Goal: Information Seeking & Learning: Learn about a topic

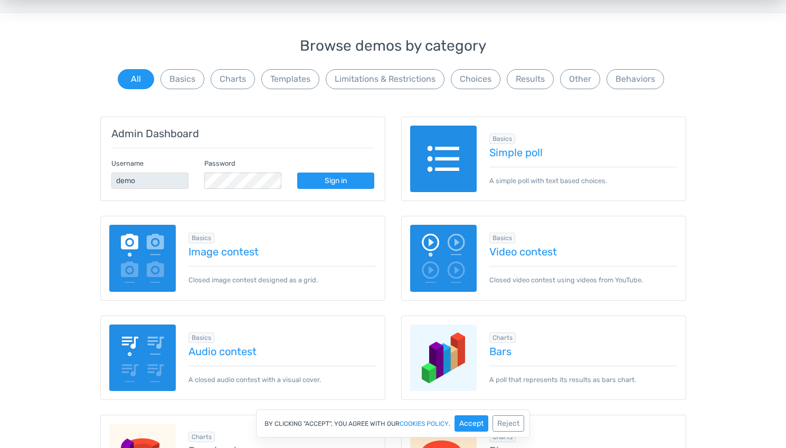
scroll to position [71, 0]
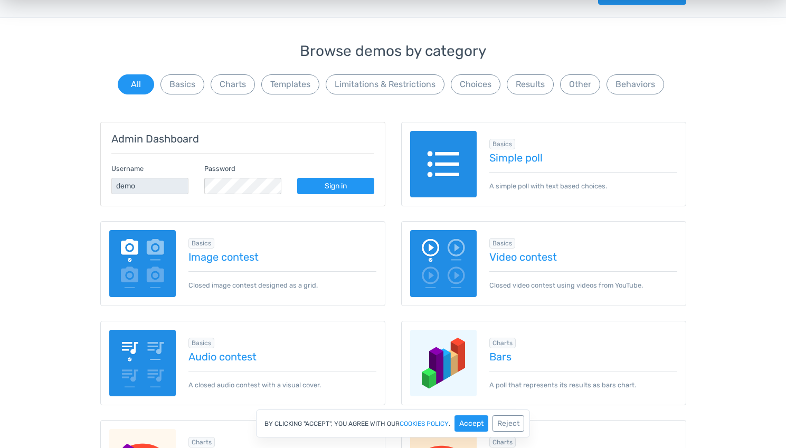
click at [339, 183] on link "Sign in" at bounding box center [335, 186] width 77 height 16
click at [460, 172] on img at bounding box center [443, 164] width 67 height 67
click at [403, 89] on button "Limitations & Restrictions" at bounding box center [385, 84] width 119 height 20
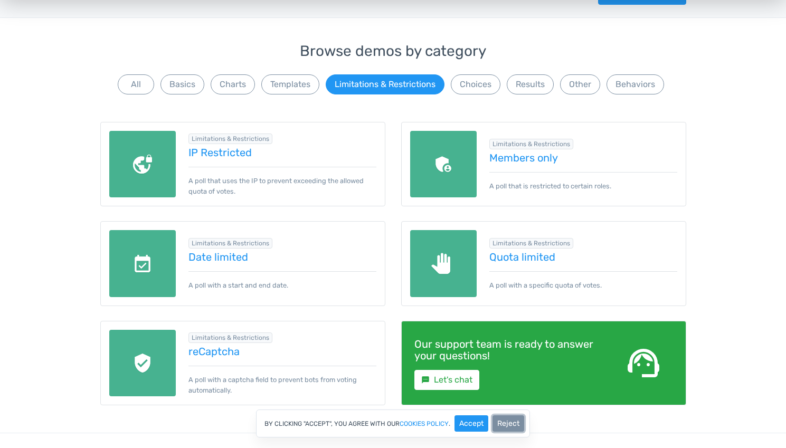
click at [512, 423] on button "Reject" at bounding box center [509, 424] width 32 height 16
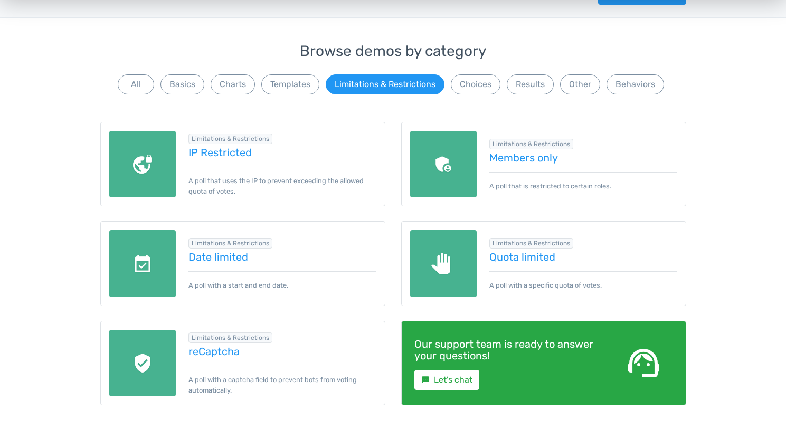
click at [709, 89] on div "Browse demos by category All Basics Charts Templates Limitations & Restrictions…" at bounding box center [393, 238] width 786 height 390
click at [640, 102] on div "Admin Dashboard Username demo Password Sign in Basics Simple poll A simple poll…" at bounding box center [393, 265] width 602 height 337
click at [619, 102] on div "Admin Dashboard Username demo Password Sign in Basics Simple poll A simple poll…" at bounding box center [393, 265] width 602 height 337
click at [596, 103] on div "Admin Dashboard Username demo Password Sign in Basics Simple poll A simple poll…" at bounding box center [393, 265] width 602 height 337
click at [584, 103] on div "Admin Dashboard Username demo Password Sign in Basics Simple poll A simple poll…" at bounding box center [393, 265] width 602 height 337
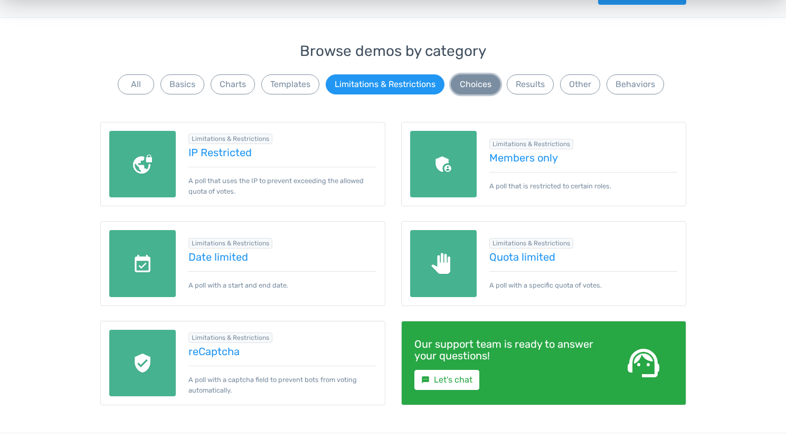
click at [478, 89] on button "Choices" at bounding box center [476, 84] width 50 height 20
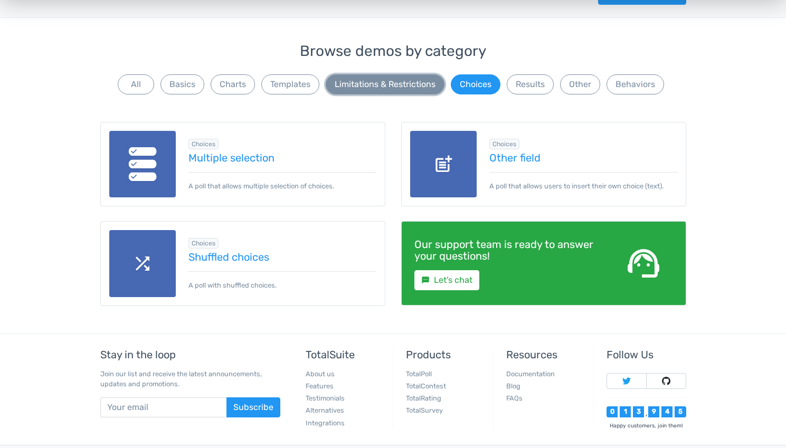
click at [408, 80] on button "Limitations & Restrictions" at bounding box center [385, 84] width 119 height 20
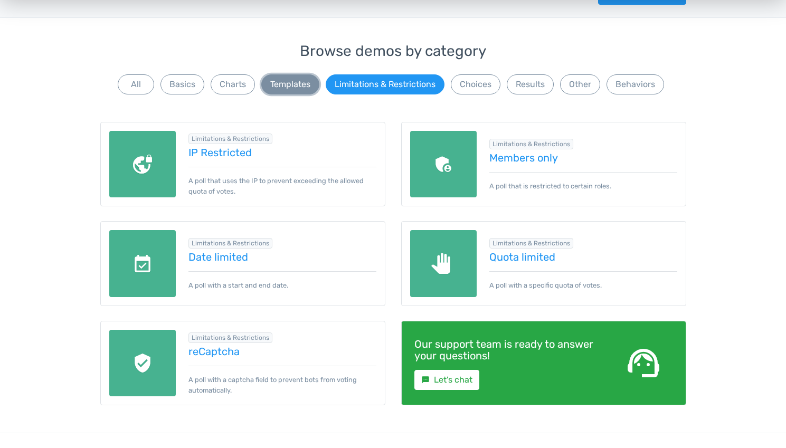
click at [274, 81] on button "Templates" at bounding box center [290, 84] width 58 height 20
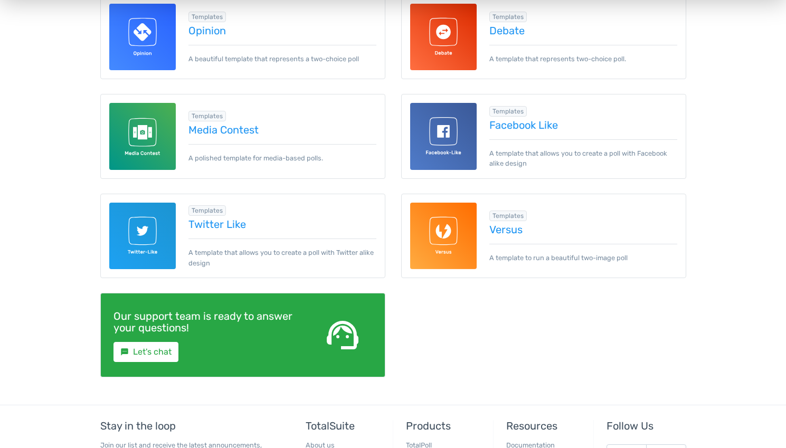
scroll to position [194, 0]
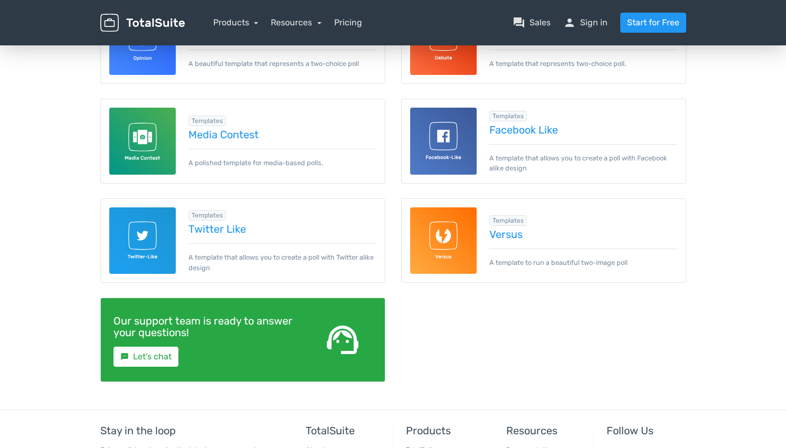
click at [161, 252] on img at bounding box center [142, 241] width 67 height 67
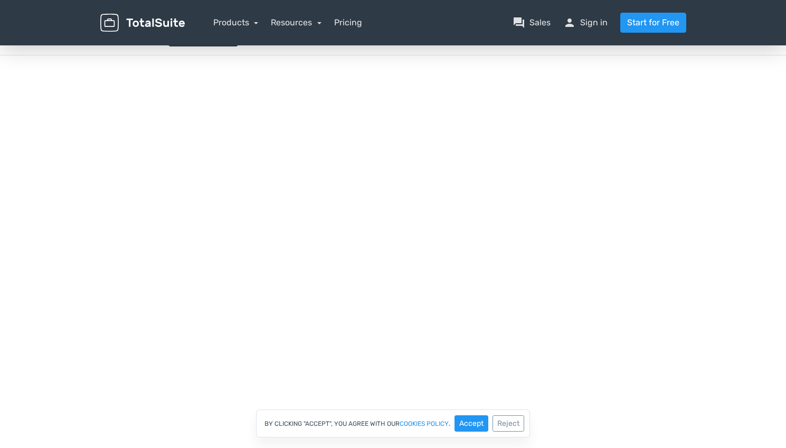
scroll to position [72, 0]
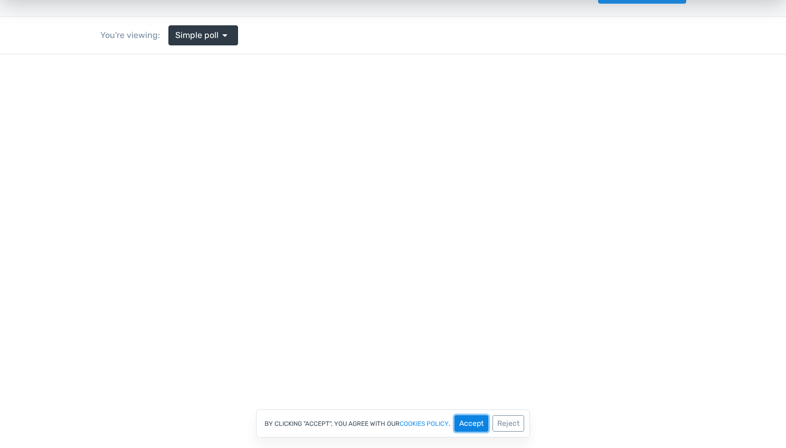
click at [481, 424] on button "Accept" at bounding box center [472, 424] width 34 height 16
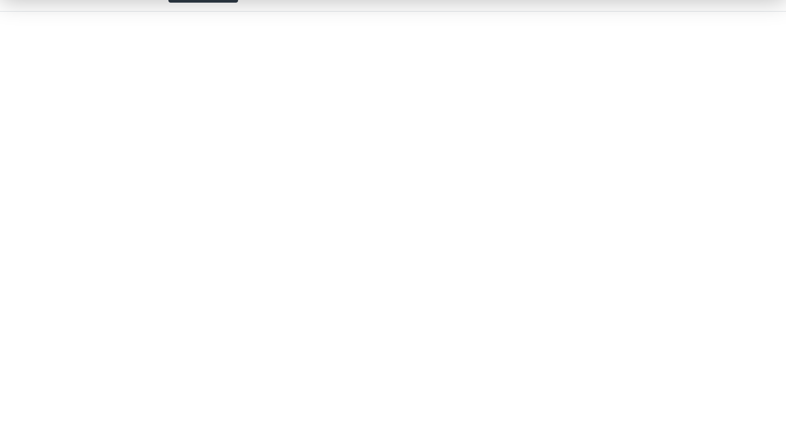
scroll to position [0, 0]
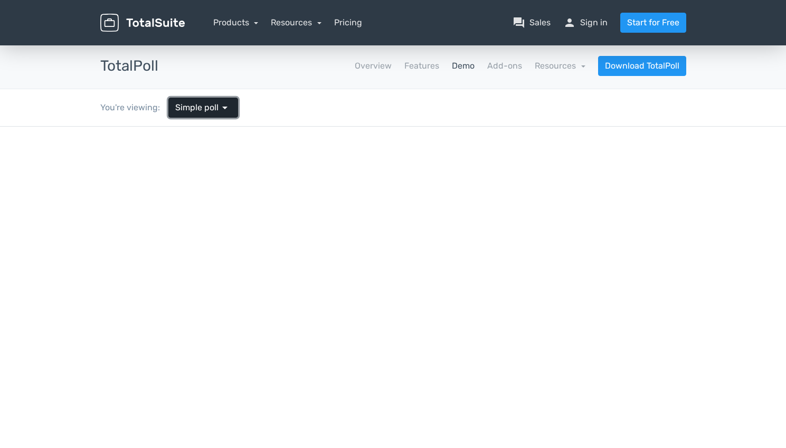
click at [214, 110] on span "Simple poll" at bounding box center [196, 107] width 43 height 13
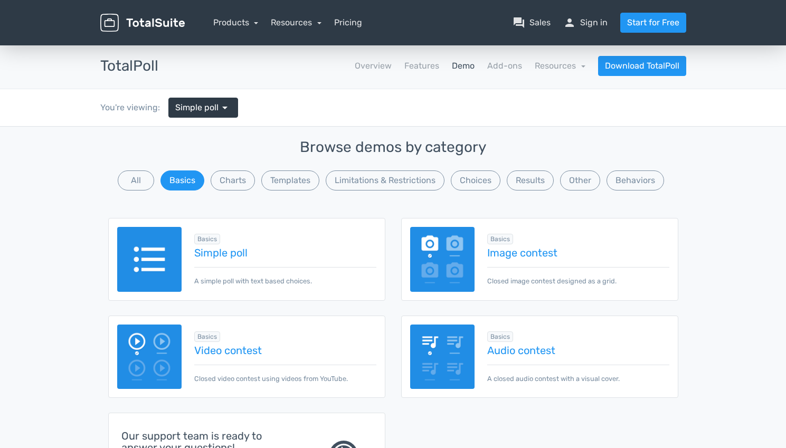
click at [448, 271] on img at bounding box center [442, 259] width 65 height 65
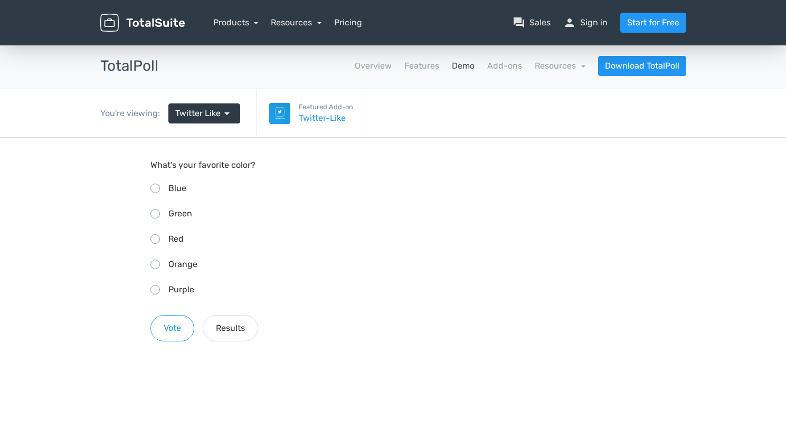
click at [175, 210] on span "Green" at bounding box center [180, 214] width 24 height 10
click at [157, 210] on input "Green" at bounding box center [154, 212] width 7 height 7
radio input "true"
click at [212, 116] on span "Twitter Like" at bounding box center [197, 113] width 45 height 13
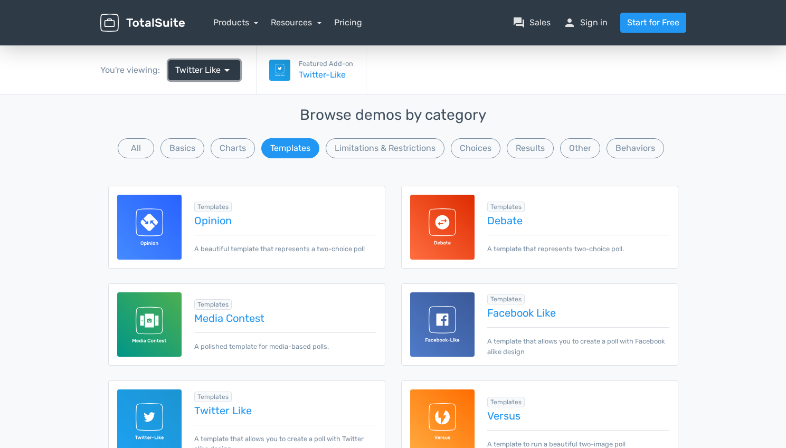
scroll to position [149, 0]
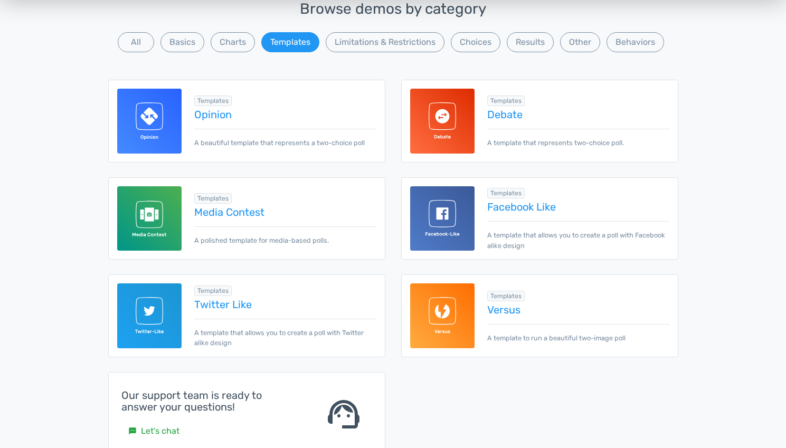
click at [448, 240] on img at bounding box center [442, 218] width 65 height 65
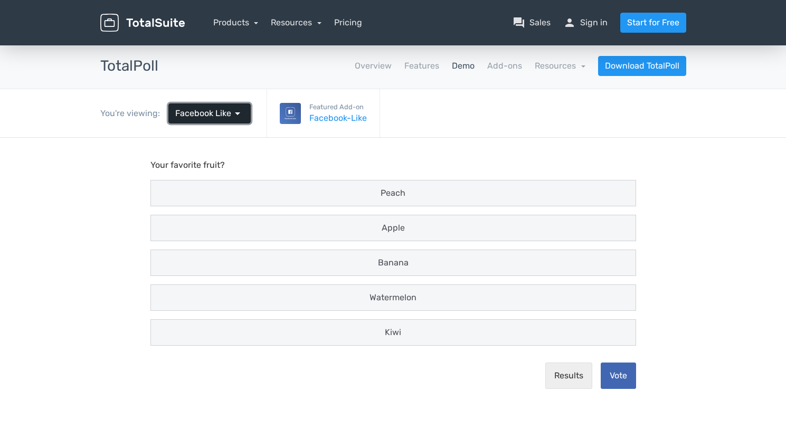
click at [231, 111] on span "arrow_drop_down" at bounding box center [237, 113] width 13 height 13
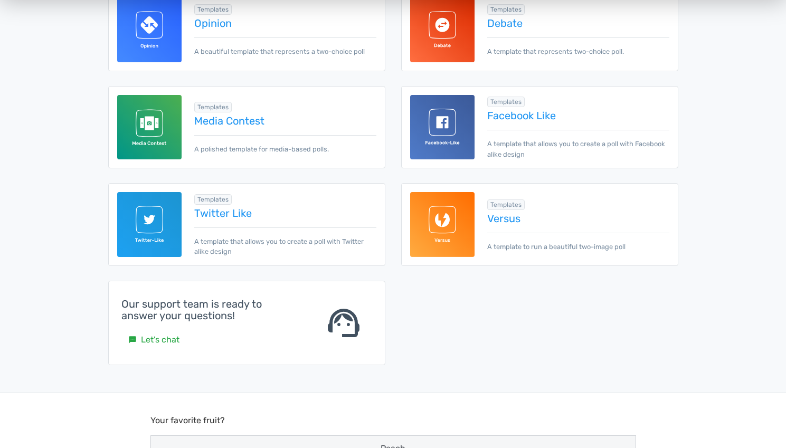
scroll to position [69, 0]
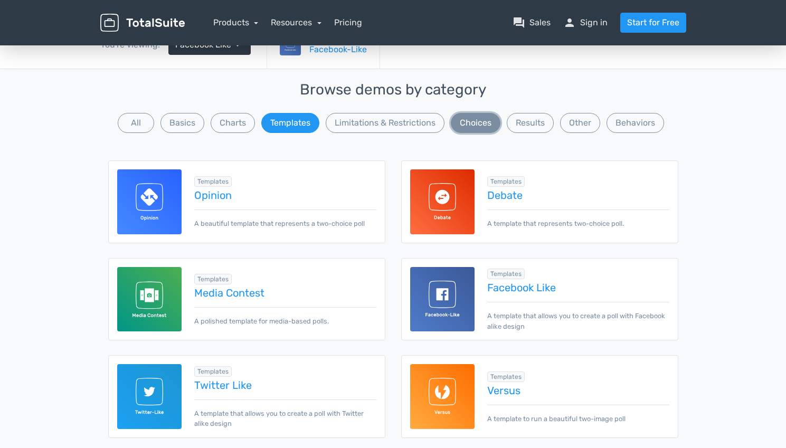
click at [485, 131] on button "Choices" at bounding box center [476, 123] width 50 height 20
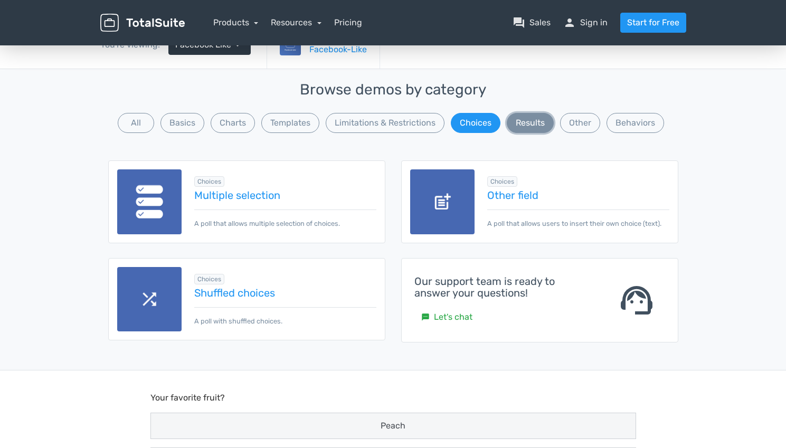
click at [531, 121] on button "Results" at bounding box center [530, 123] width 47 height 20
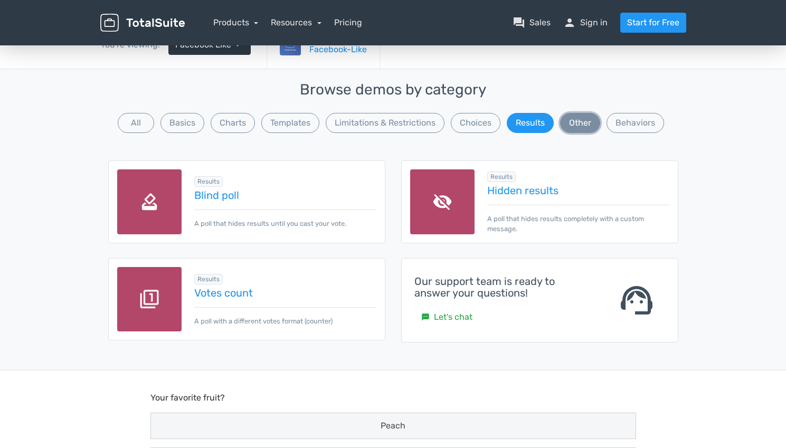
click at [577, 120] on button "Other" at bounding box center [580, 123] width 40 height 20
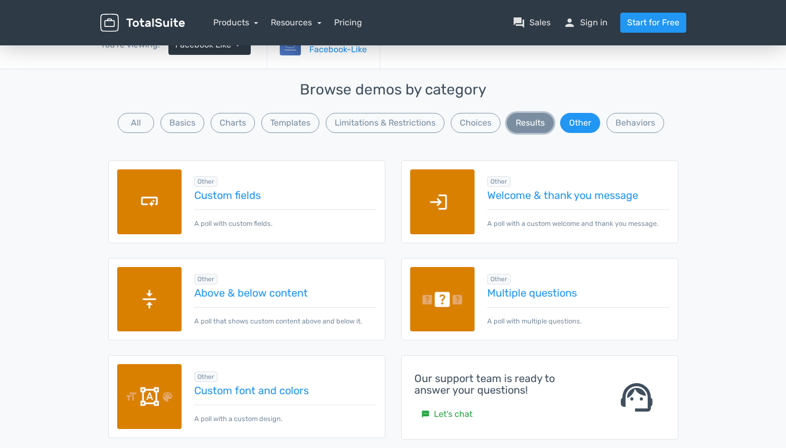
click at [521, 127] on button "Results" at bounding box center [530, 123] width 47 height 20
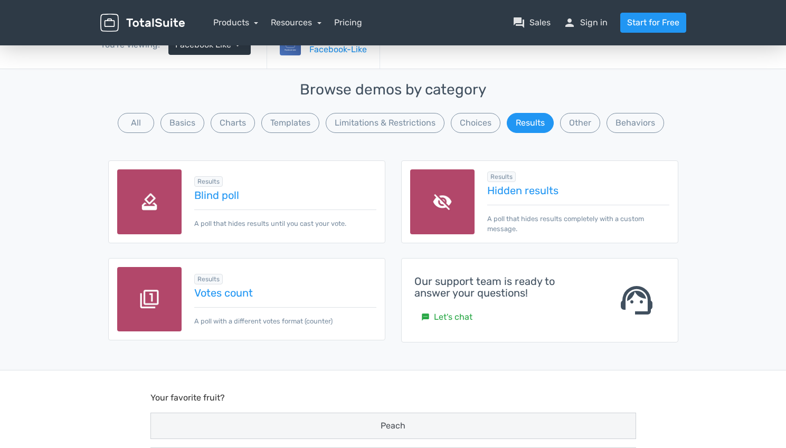
click at [558, 126] on div "Browse demos by category All Basics Charts Templates Limitations & Restrictions…" at bounding box center [393, 108] width 570 height 53
click at [580, 127] on button "Other" at bounding box center [580, 123] width 40 height 20
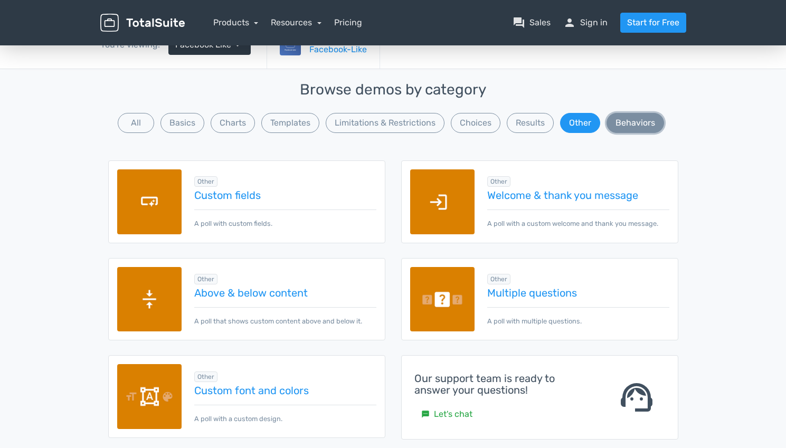
click at [624, 119] on button "Behaviors" at bounding box center [636, 123] width 58 height 20
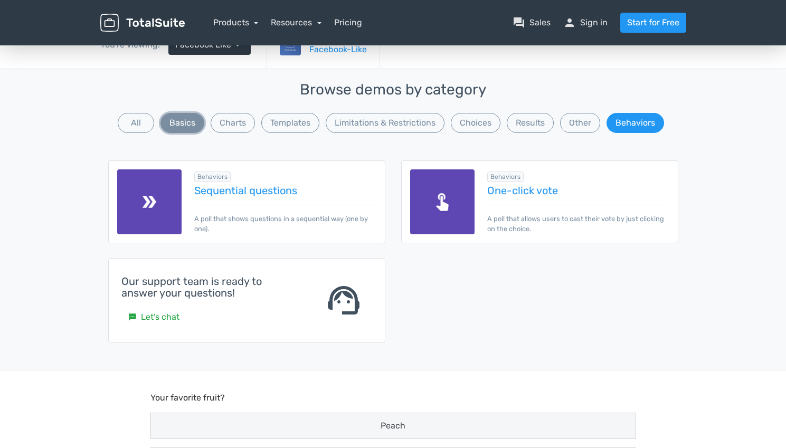
click at [184, 125] on button "Basics" at bounding box center [183, 123] width 44 height 20
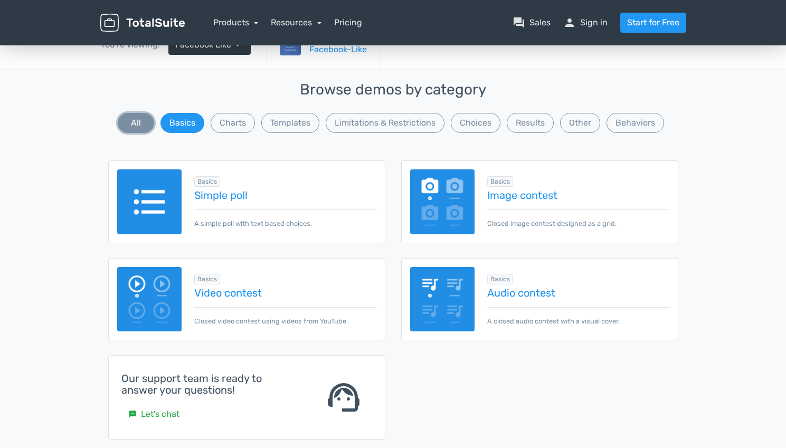
click at [134, 127] on button "All" at bounding box center [136, 123] width 36 height 20
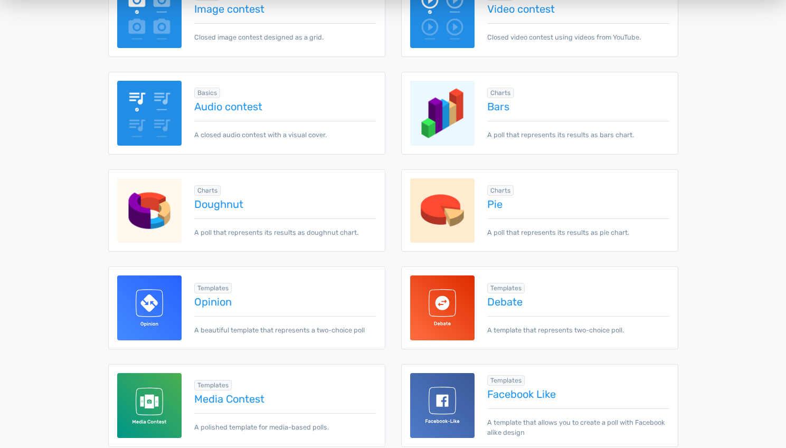
scroll to position [477, 0]
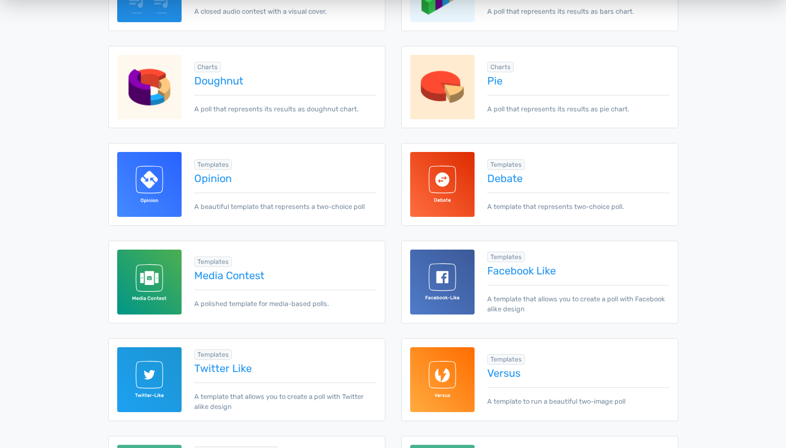
click at [472, 90] on img at bounding box center [442, 87] width 65 height 65
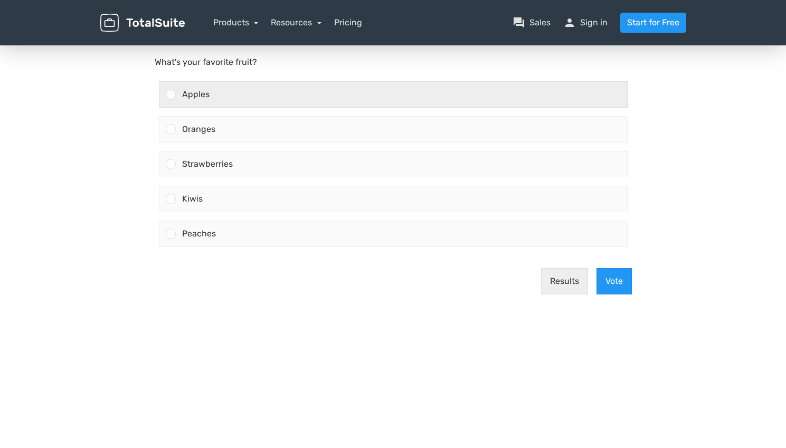
scroll to position [177, 0]
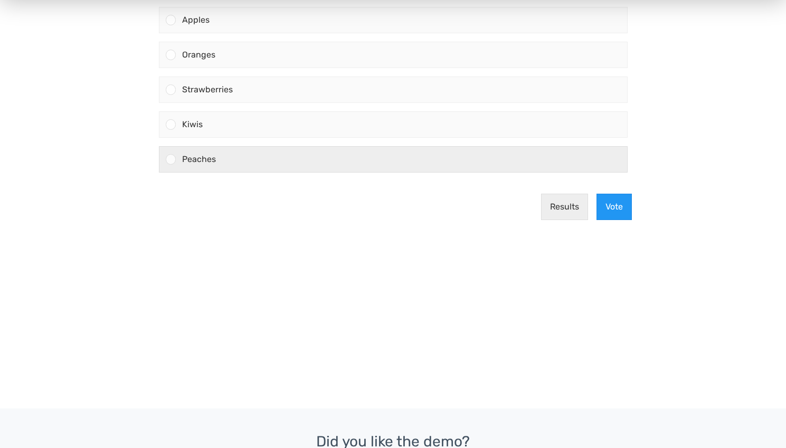
click at [422, 164] on div "Peaches" at bounding box center [402, 159] width 452 height 25
click at [171, 160] on input "Peaches" at bounding box center [171, 160] width 0 height 0
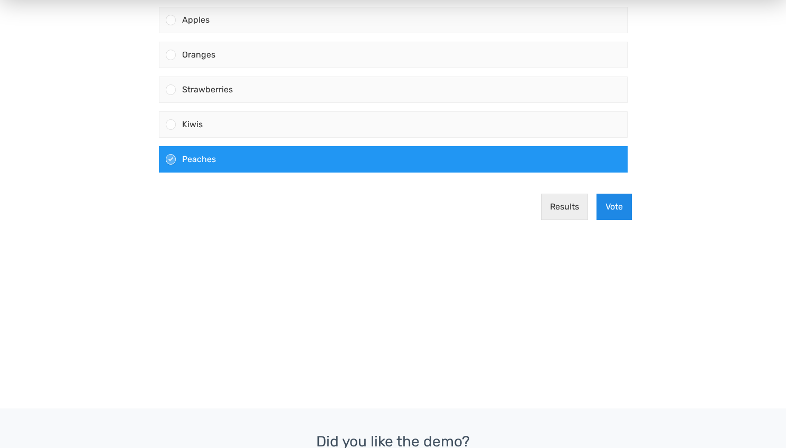
click at [609, 209] on button "Vote" at bounding box center [614, 207] width 35 height 26
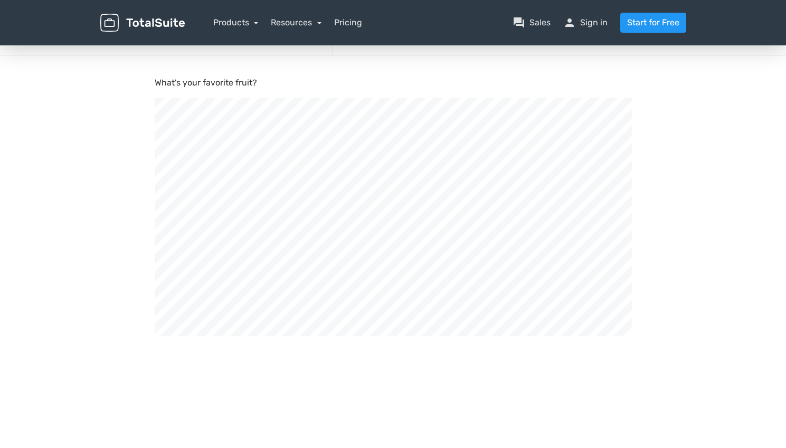
scroll to position [357, 786]
